Goal: Information Seeking & Learning: Find specific fact

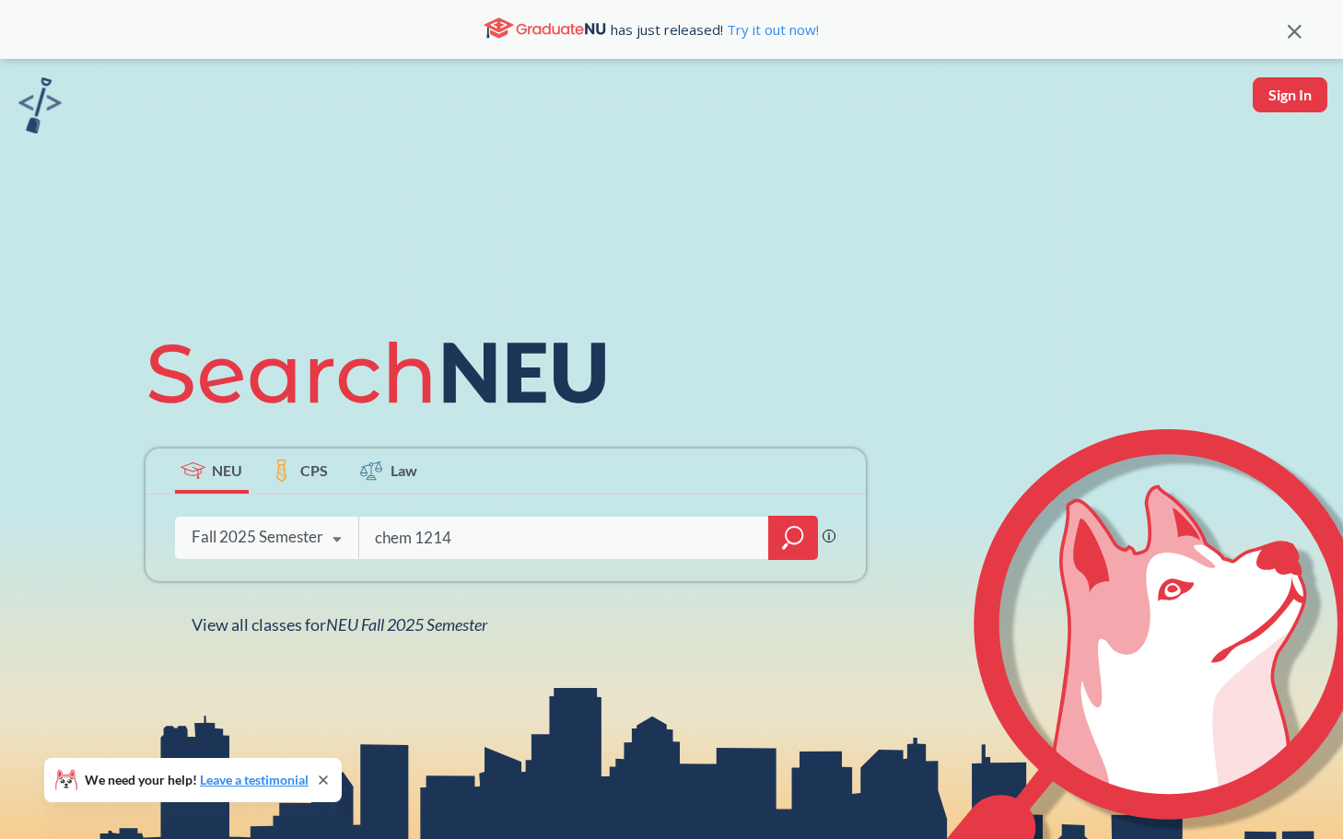
type input "chem 1214"
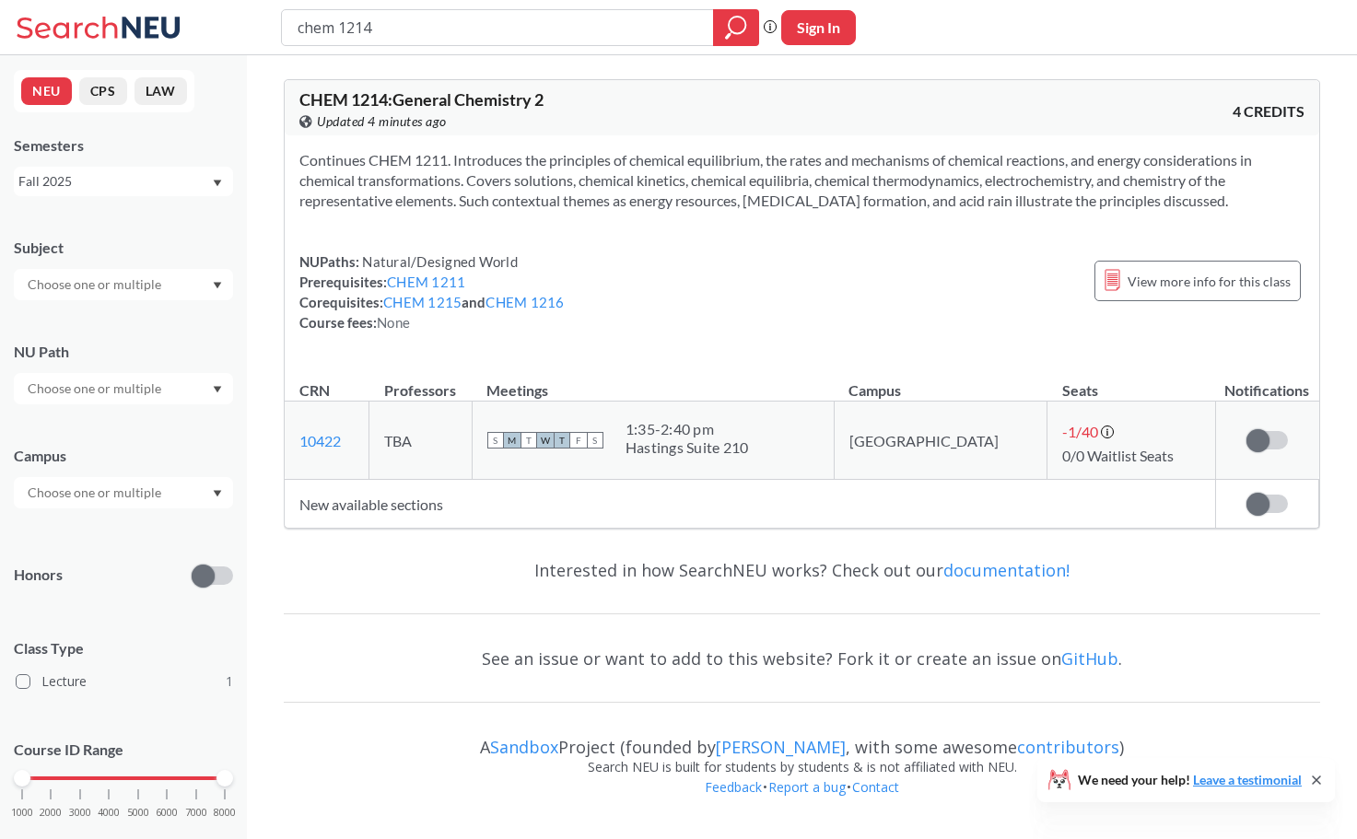
click at [137, 181] on div "Fall 2025" at bounding box center [123, 181] width 219 height 29
click at [134, 186] on div "Fall 2025" at bounding box center [114, 181] width 193 height 20
drag, startPoint x: 109, startPoint y: 200, endPoint x: 106, endPoint y: 191, distance: 9.6
click at [107, 195] on div "NEU CPS LAW Semesters Fall 2025 Subject NU Path Campus Honors Class Type Lectur…" at bounding box center [123, 447] width 247 height 784
click at [103, 181] on div "Fall 2025" at bounding box center [114, 181] width 193 height 20
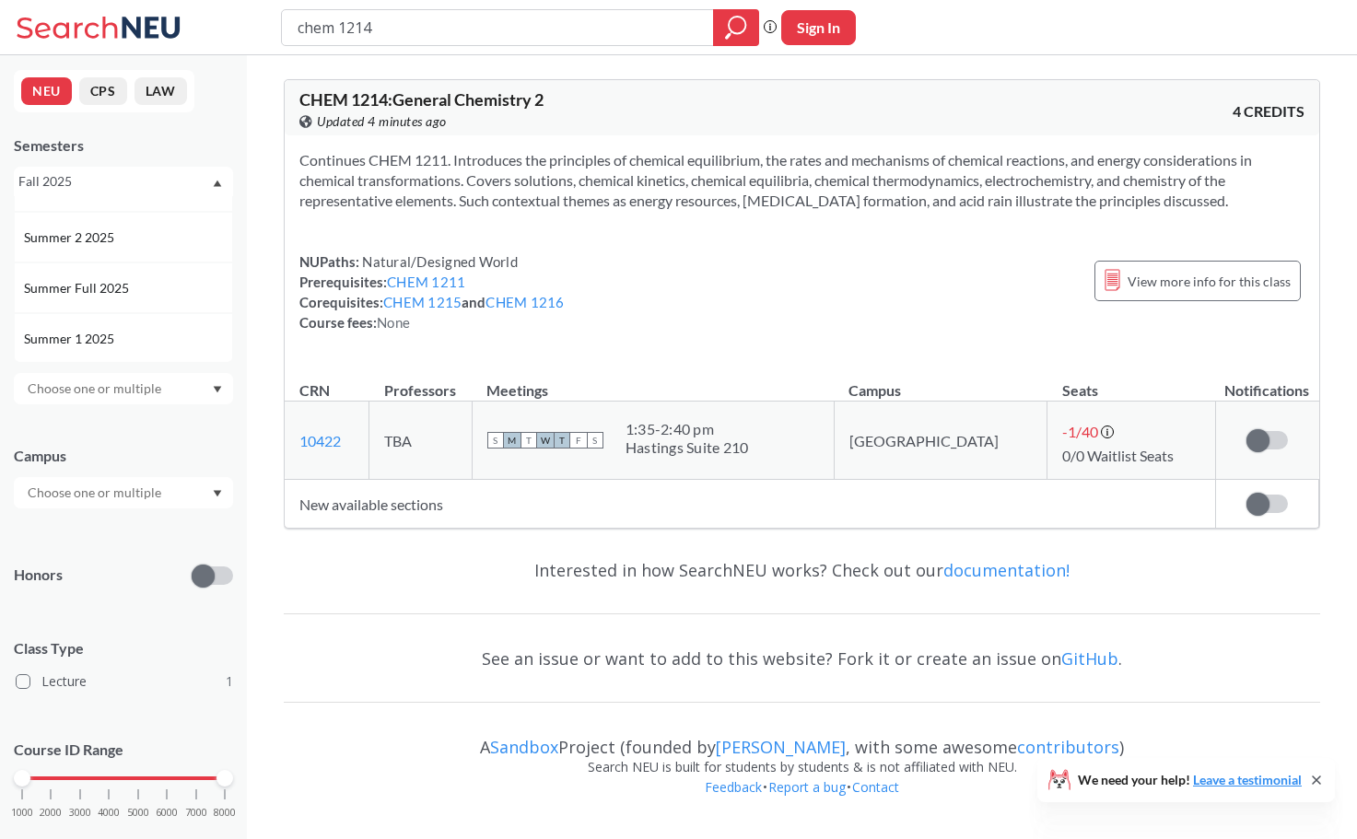
scroll to position [92, 0]
drag, startPoint x: 94, startPoint y: 291, endPoint x: 152, endPoint y: 278, distance: 59.5
click at [94, 293] on div "Summer 1 2025" at bounding box center [123, 281] width 219 height 51
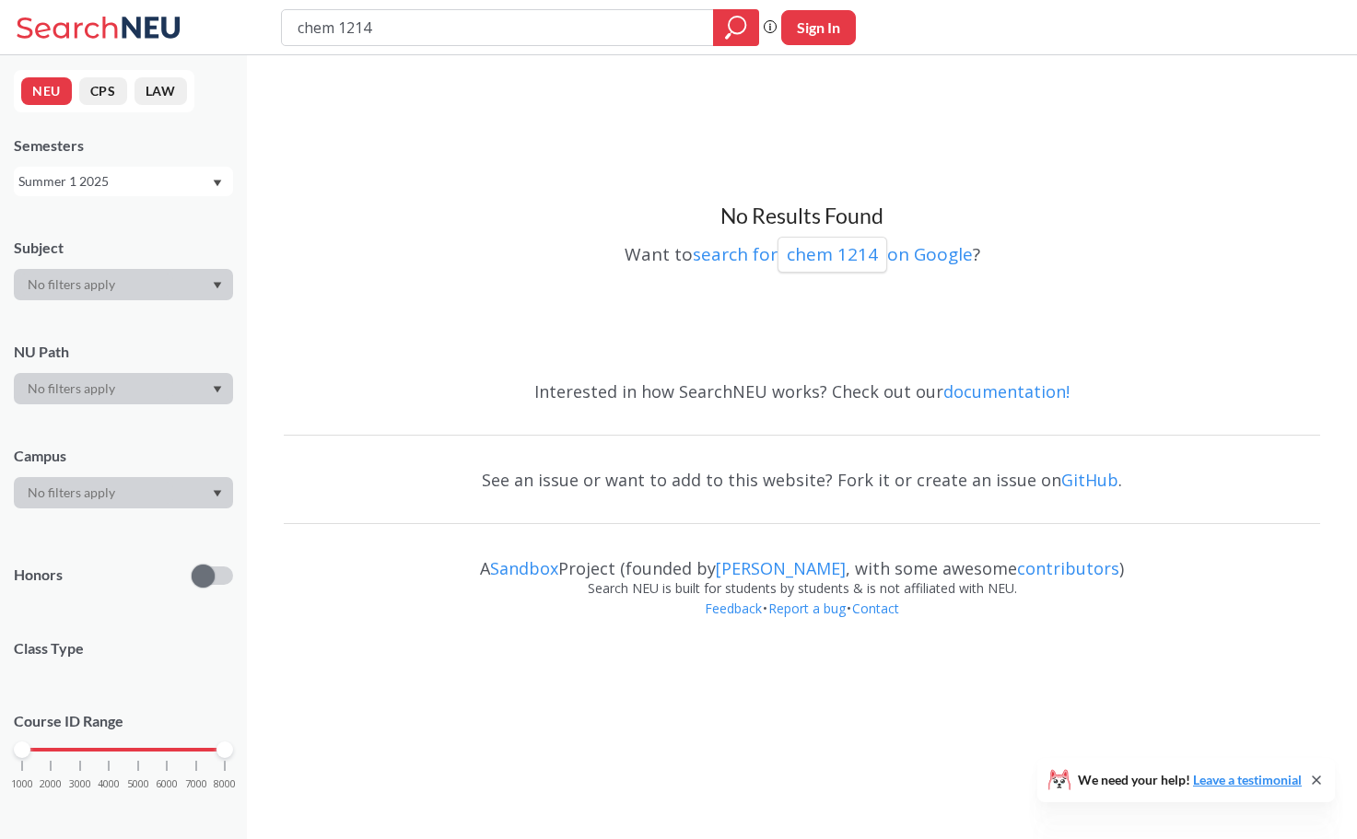
click at [635, 123] on div "No Results Found Want to search for chem 1214 on Google ?" at bounding box center [802, 214] width 1036 height 300
click at [89, 189] on div "Summer 1 2025" at bounding box center [114, 181] width 193 height 20
click at [84, 259] on div "Summer 2 2025" at bounding box center [123, 272] width 219 height 51
click at [397, 19] on input "chem 1214" at bounding box center [498, 27] width 404 height 31
